Goal: Transaction & Acquisition: Book appointment/travel/reservation

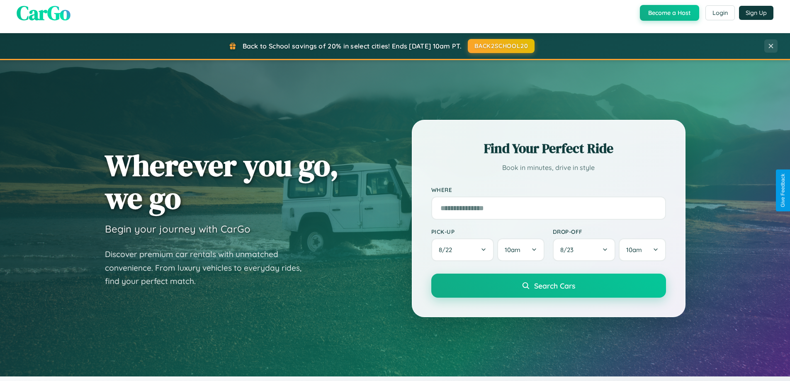
scroll to position [1595, 0]
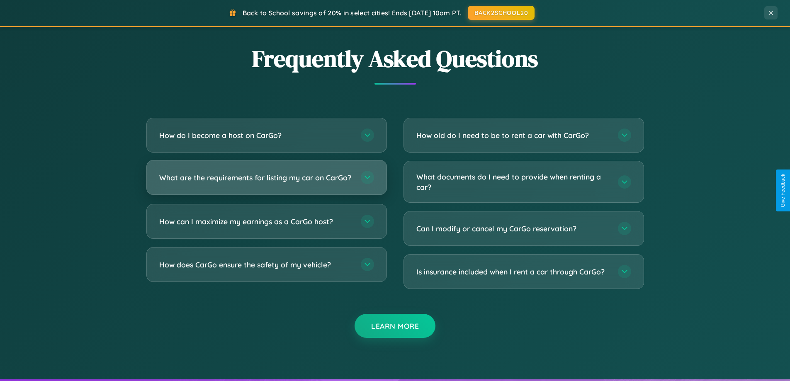
click at [266, 181] on h3 "What are the requirements for listing my car on CarGo?" at bounding box center [255, 177] width 193 height 10
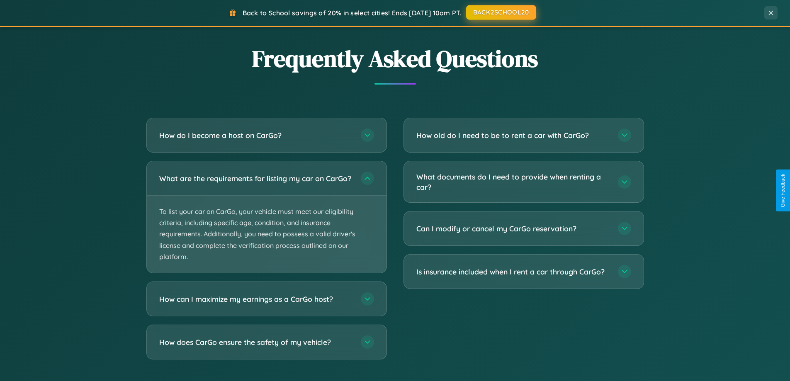
click at [500, 13] on button "BACK2SCHOOL20" at bounding box center [501, 12] width 70 height 15
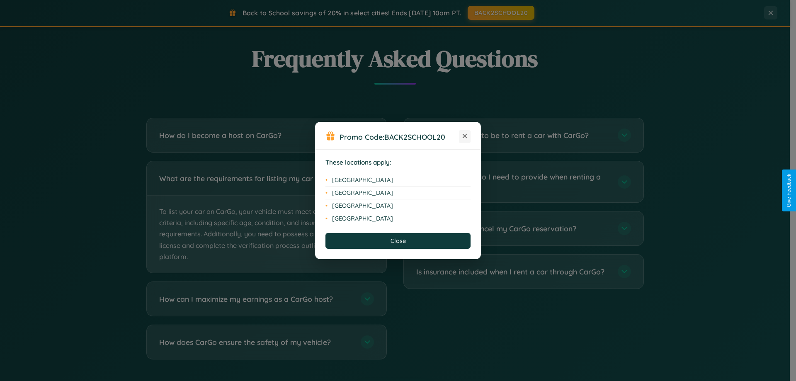
click at [465, 136] on icon at bounding box center [465, 136] width 5 height 5
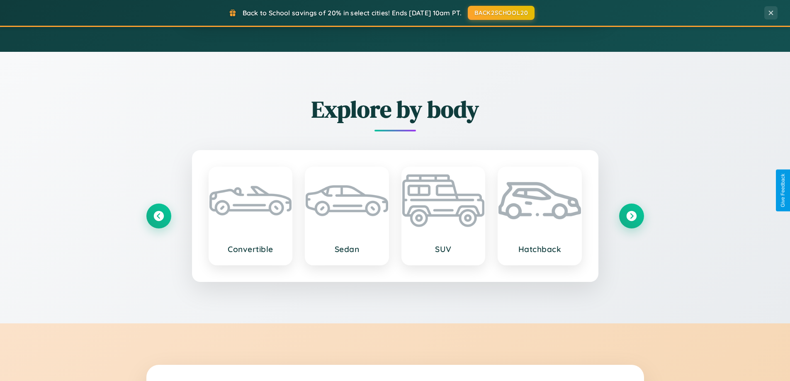
scroll to position [0, 0]
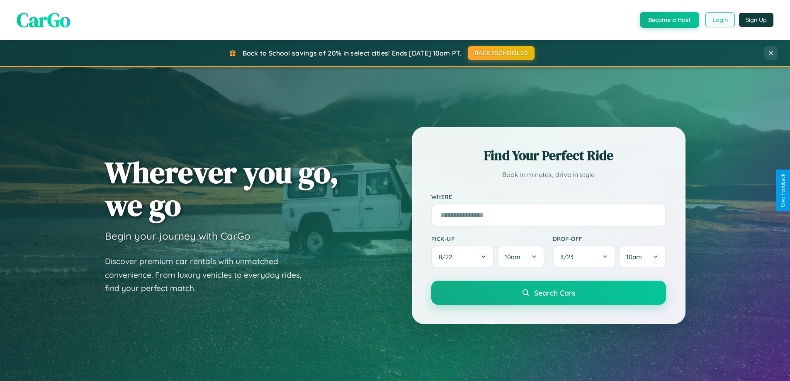
click at [719, 20] on button "Login" at bounding box center [719, 19] width 29 height 15
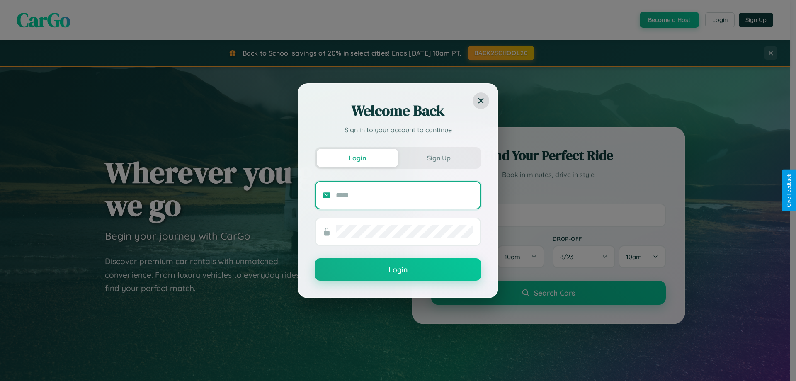
click at [405, 195] on input "text" at bounding box center [405, 195] width 138 height 13
type input "**********"
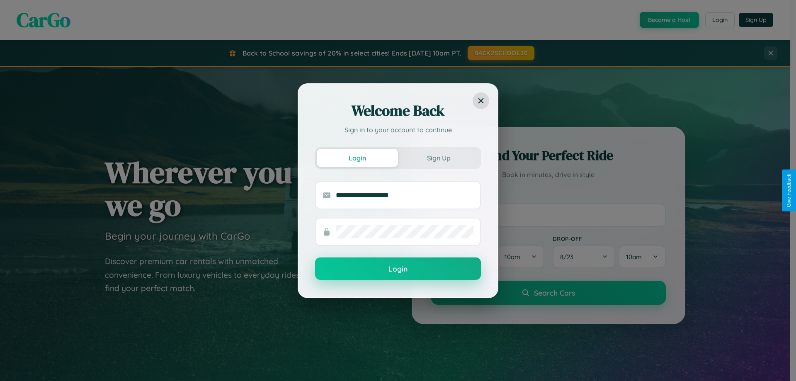
click at [398, 269] on button "Login" at bounding box center [398, 268] width 166 height 22
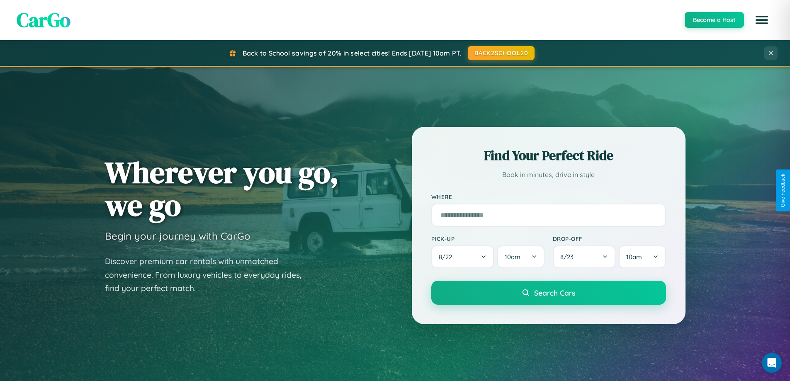
scroll to position [1332, 0]
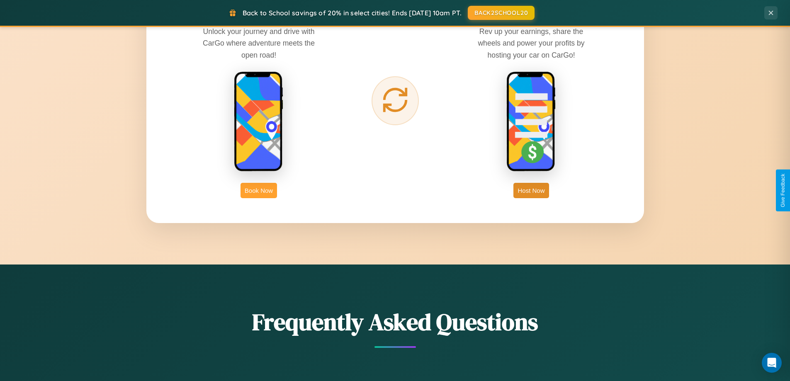
click at [259, 190] on button "Book Now" at bounding box center [258, 190] width 36 height 15
